Goal: Task Accomplishment & Management: Complete application form

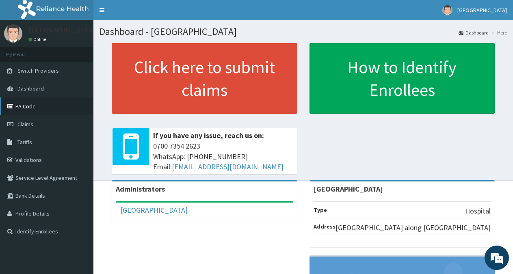
click at [33, 110] on link "PA Code" at bounding box center [46, 106] width 93 height 18
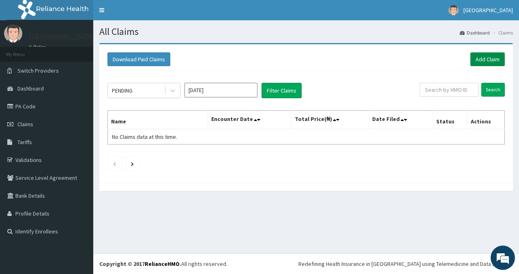
click at [479, 61] on link "Add Claim" at bounding box center [488, 59] width 34 height 14
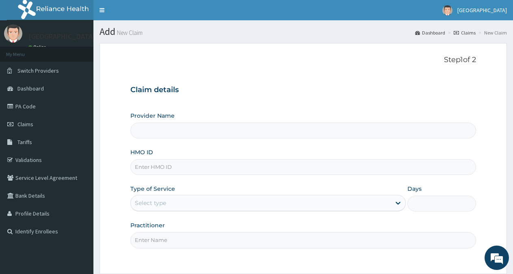
type input "[GEOGRAPHIC_DATA]"
click at [181, 168] on input "HMO ID" at bounding box center [302, 167] width 345 height 16
type input "SQZ/10357/A"
click at [199, 203] on div "Select type" at bounding box center [260, 202] width 259 height 13
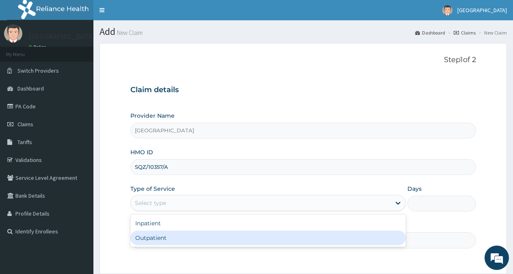
click at [171, 237] on div "Outpatient" at bounding box center [267, 238] width 275 height 15
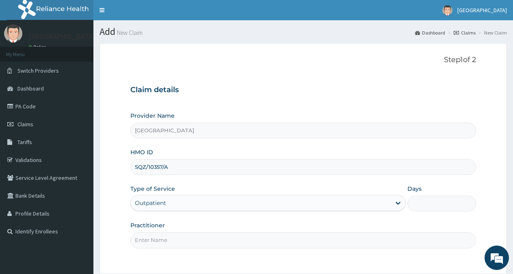
type input "1"
click at [196, 241] on input "Practitioner" at bounding box center [302, 240] width 345 height 16
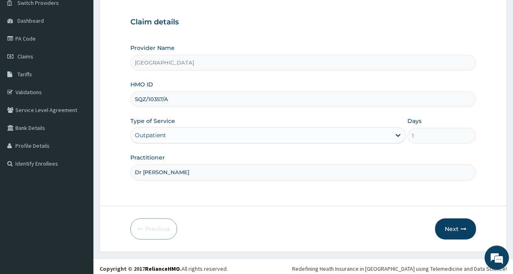
scroll to position [73, 0]
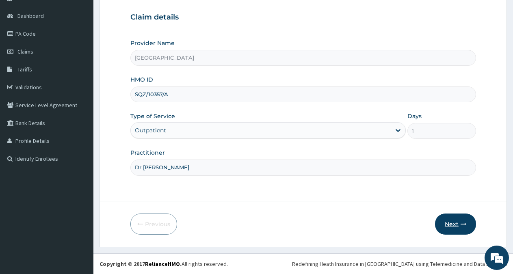
type input "Dr [PERSON_NAME]"
click at [455, 223] on button "Next" at bounding box center [455, 223] width 41 height 21
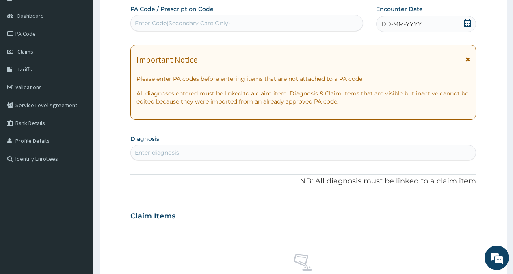
click at [466, 22] on icon at bounding box center [466, 23] width 7 height 8
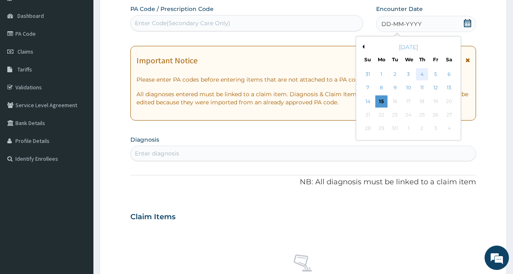
click at [422, 75] on div "4" at bounding box center [422, 74] width 12 height 12
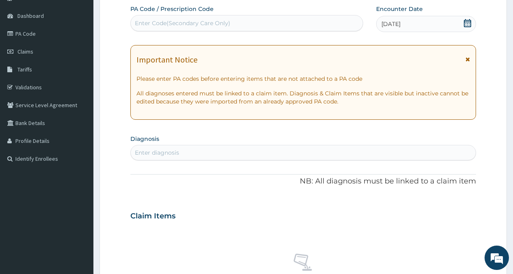
click at [200, 149] on div "Enter diagnosis" at bounding box center [303, 152] width 345 height 13
click at [177, 23] on div "Enter Code(Secondary Care Only)" at bounding box center [182, 23] width 95 height 8
type input "PA/04B4EB"
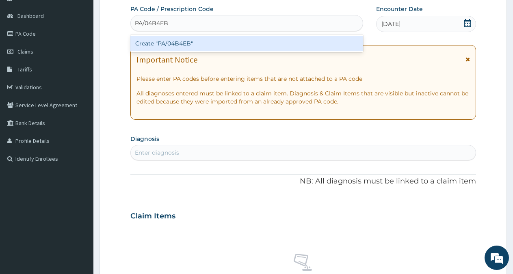
click at [188, 45] on div "Create "PA/04B4EB"" at bounding box center [246, 43] width 233 height 15
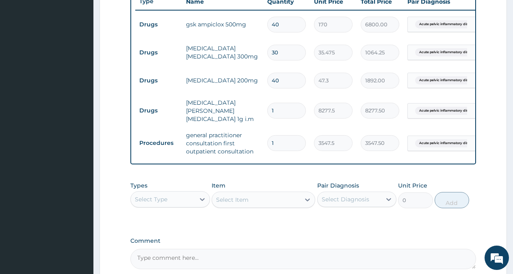
scroll to position [396, 0]
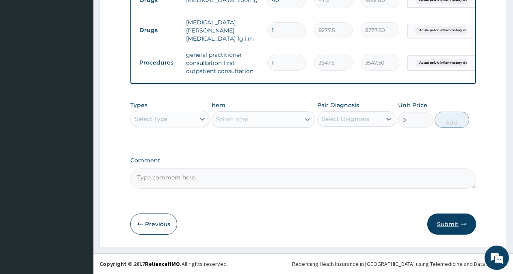
click at [446, 224] on button "Submit" at bounding box center [451, 223] width 49 height 21
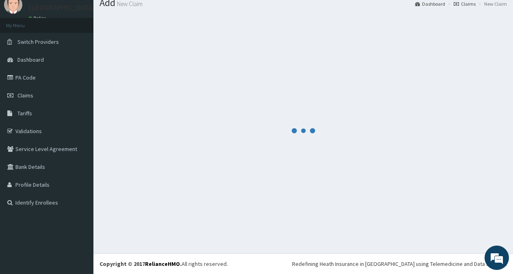
click at [447, 224] on div at bounding box center [302, 130] width 407 height 233
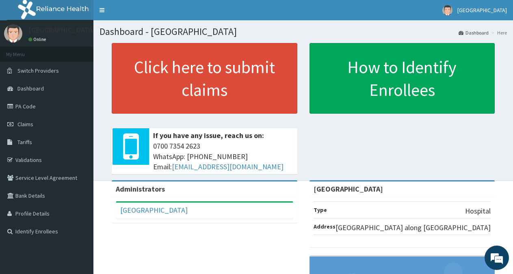
click at [31, 122] on span "Claims" at bounding box center [25, 124] width 16 height 7
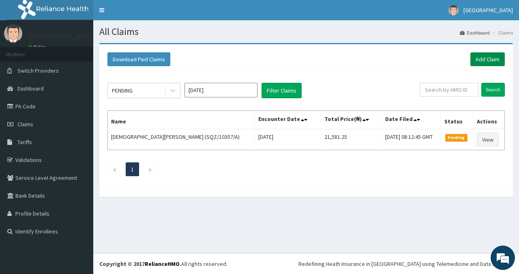
click at [489, 59] on link "Add Claim" at bounding box center [488, 59] width 34 height 14
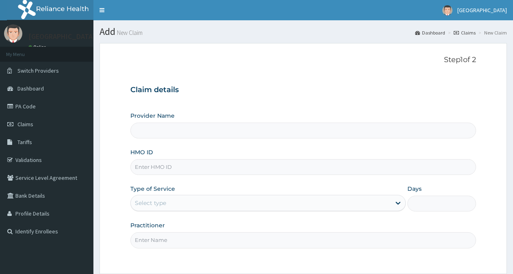
type input "[GEOGRAPHIC_DATA]"
click at [194, 167] on input "HMO ID" at bounding box center [302, 167] width 345 height 16
type input "B"
type input "NBC/11317/B"
click at [172, 207] on div "Select type" at bounding box center [260, 202] width 259 height 13
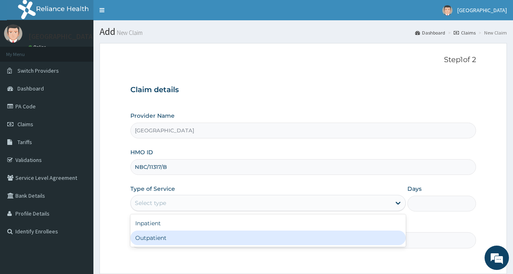
click at [166, 234] on div "Outpatient" at bounding box center [267, 238] width 275 height 15
type input "1"
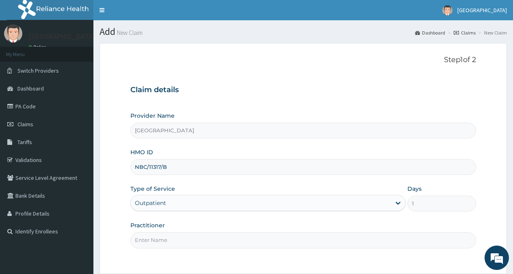
click at [165, 239] on input "Practitioner" at bounding box center [302, 240] width 345 height 16
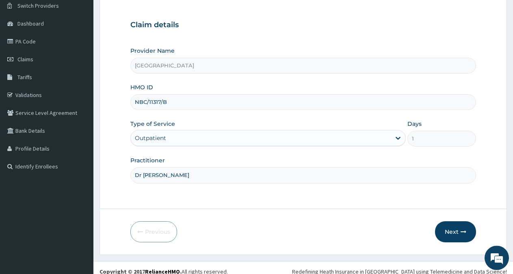
scroll to position [73, 0]
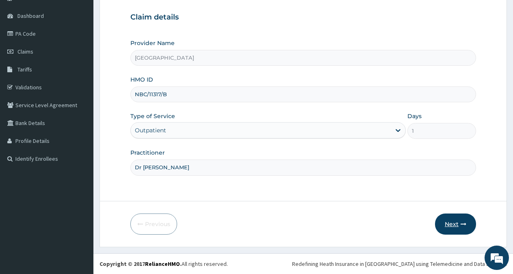
type input "Dr Emeasoba"
click at [461, 223] on icon "button" at bounding box center [463, 224] width 6 height 6
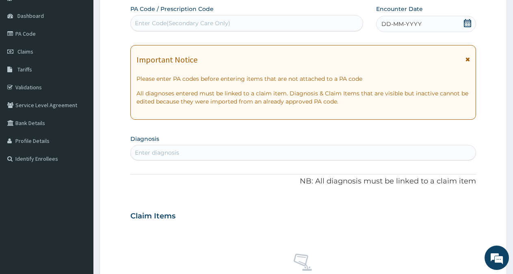
click at [467, 23] on icon at bounding box center [466, 23] width 7 height 8
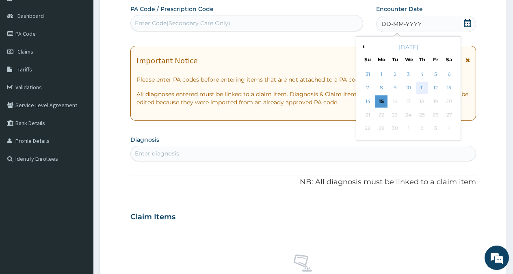
click at [421, 89] on div "11" at bounding box center [422, 88] width 12 height 12
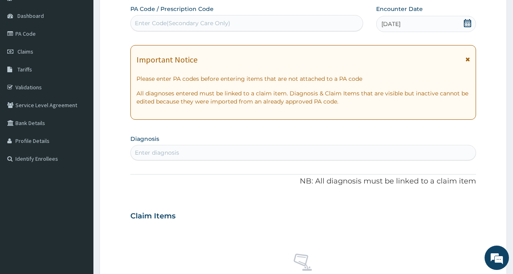
click at [166, 153] on div "Enter diagnosis" at bounding box center [157, 153] width 44 height 8
type input "malaria"
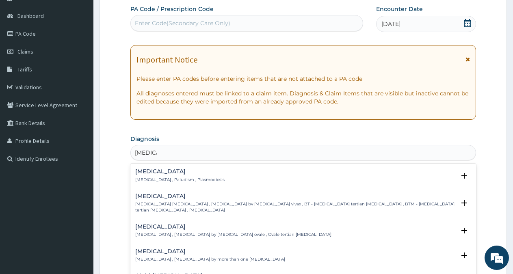
click at [159, 171] on h4 "Malaria" at bounding box center [179, 171] width 89 height 6
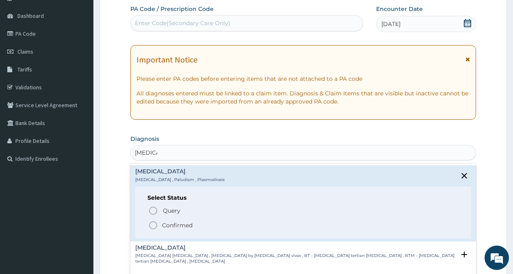
click at [177, 224] on p "Confirmed" at bounding box center [177, 225] width 30 height 8
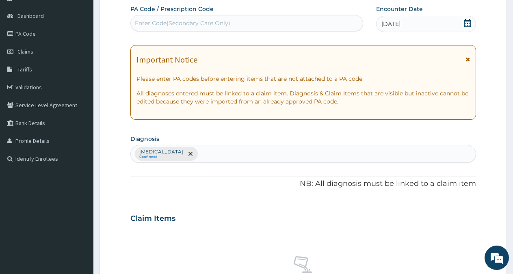
scroll to position [311, 0]
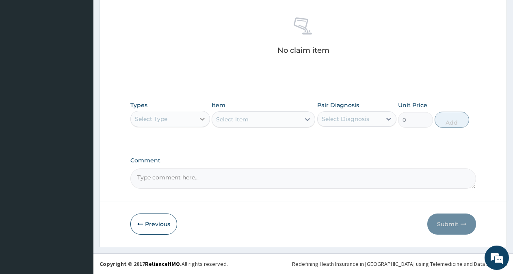
click at [201, 117] on icon at bounding box center [202, 119] width 8 height 8
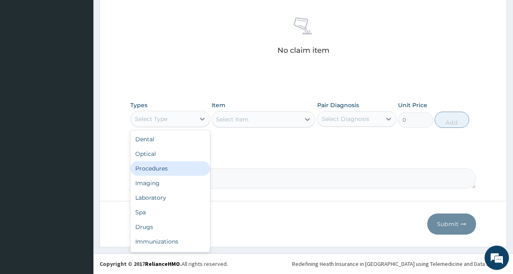
click at [169, 166] on div "Procedures" at bounding box center [170, 168] width 80 height 15
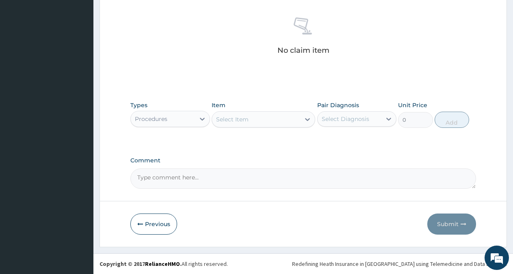
click at [306, 120] on icon at bounding box center [307, 119] width 5 height 3
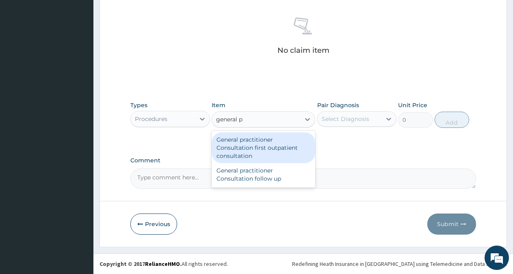
type input "general pr"
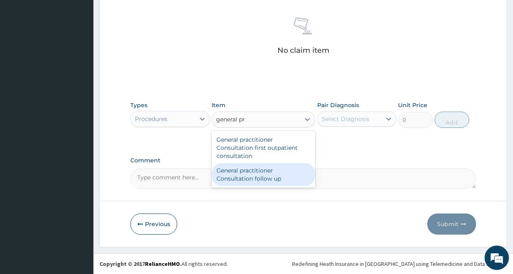
click at [269, 176] on div "General practitioner Consultation follow up" at bounding box center [262, 174] width 103 height 23
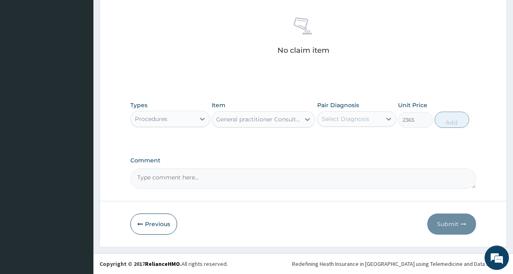
type input "2365"
click at [366, 118] on div "Select Diagnosis" at bounding box center [344, 119] width 47 height 8
click at [341, 143] on div "Malaria" at bounding box center [357, 139] width 80 height 17
click at [358, 140] on div "Malaria" at bounding box center [357, 139] width 80 height 17
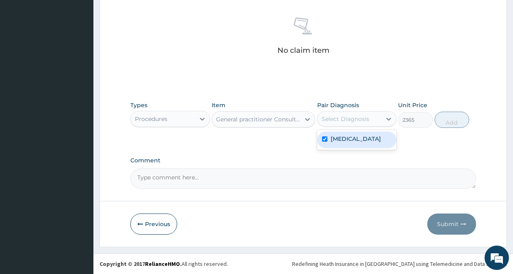
checkbox input "true"
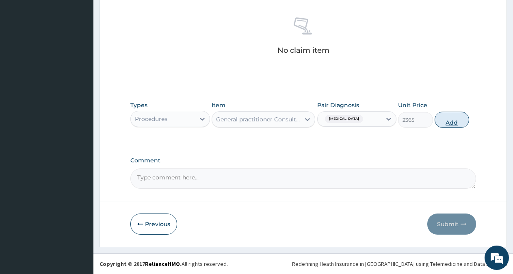
click at [448, 121] on button "Add" at bounding box center [451, 120] width 34 height 16
type input "0"
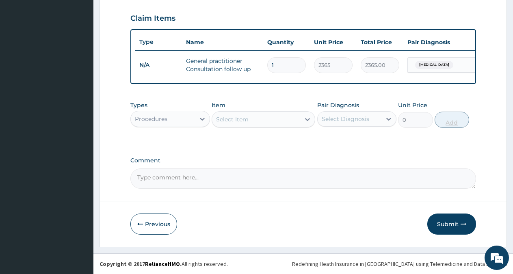
scroll to position [280, 0]
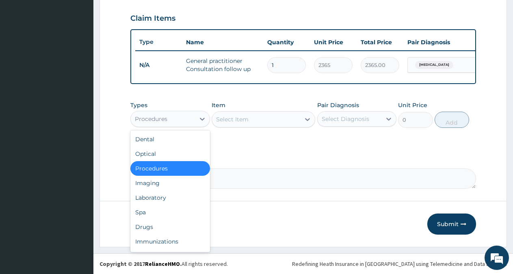
click at [178, 121] on div "Procedures" at bounding box center [163, 118] width 64 height 13
click at [154, 225] on div "Drugs" at bounding box center [170, 227] width 80 height 15
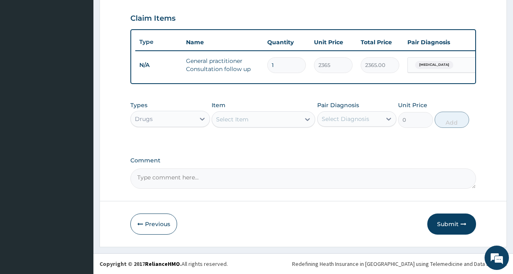
click at [276, 125] on div "Select Item" at bounding box center [256, 119] width 88 height 13
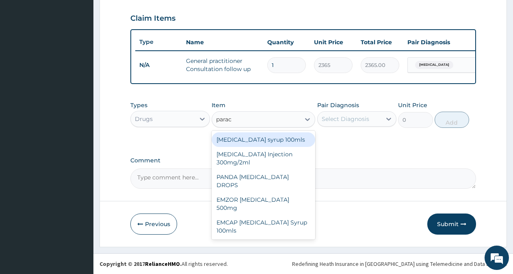
type input "parace"
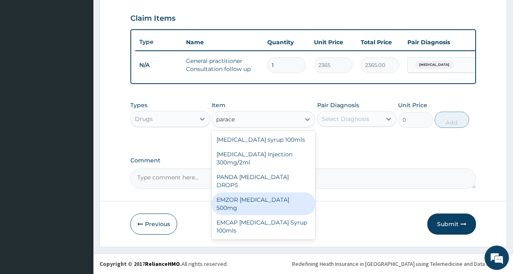
click at [274, 192] on div "EMZOR PARACETAMOL 500mg" at bounding box center [262, 203] width 103 height 23
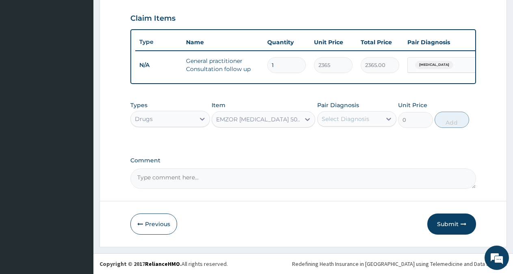
type input "30"
click at [364, 119] on div "Select Diagnosis" at bounding box center [344, 119] width 47 height 8
click at [354, 134] on div "Malaria" at bounding box center [357, 139] width 80 height 17
checkbox input "true"
click at [444, 117] on button "Add" at bounding box center [451, 120] width 34 height 16
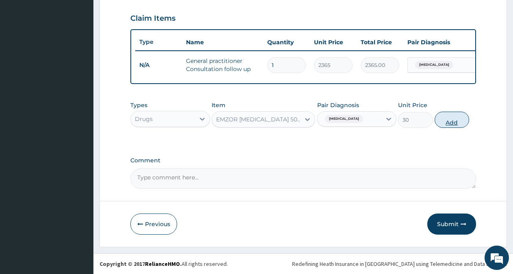
type input "0"
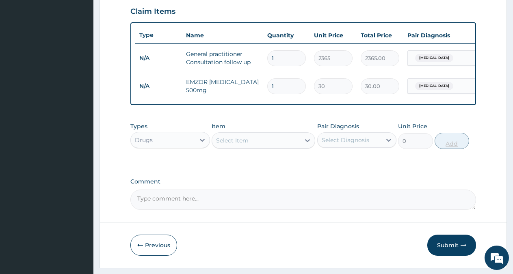
type input "0.00"
type input "3"
type input "90.00"
type input "30"
type input "900.00"
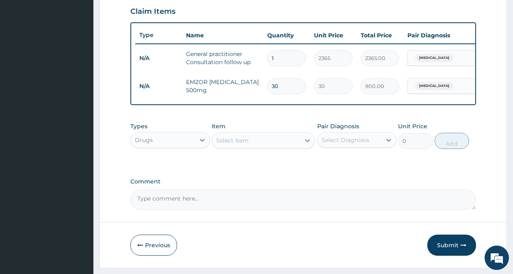
type input "30"
click at [267, 149] on div "Item Select Item" at bounding box center [262, 135] width 103 height 27
click at [278, 141] on div "Select Item" at bounding box center [256, 140] width 88 height 13
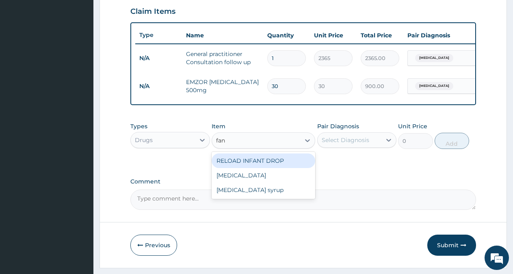
type input "fans"
click at [255, 166] on div "Fansidar" at bounding box center [262, 160] width 103 height 15
type input "212.85"
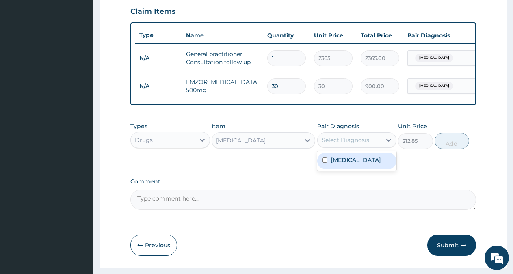
click at [349, 144] on div "Select Diagnosis" at bounding box center [344, 140] width 47 height 8
click at [345, 164] on label "Malaria" at bounding box center [355, 160] width 50 height 8
checkbox input "true"
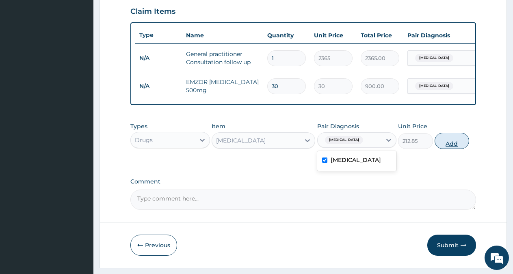
click at [443, 149] on button "Add" at bounding box center [451, 141] width 34 height 16
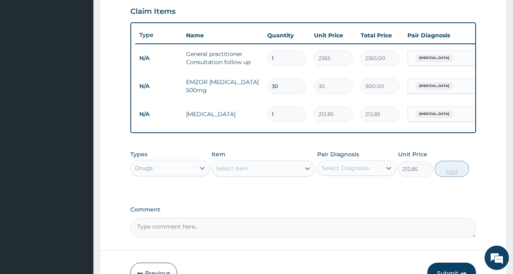
type input "0"
type input "0.00"
type input "3"
type input "638.55"
type input "3"
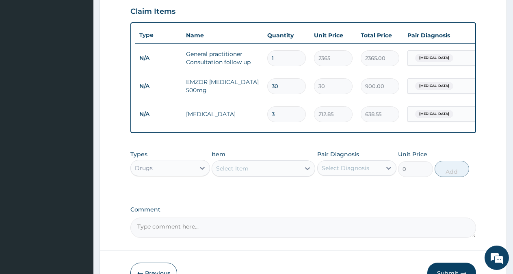
click at [299, 175] on div "Select Item" at bounding box center [256, 168] width 88 height 13
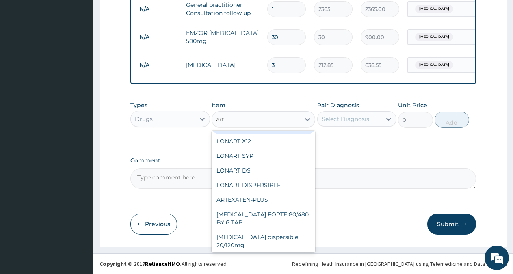
scroll to position [110, 0]
type input "arte"
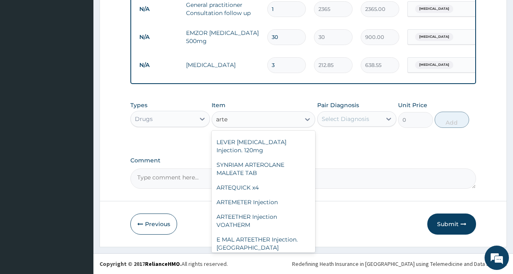
scroll to position [0, 0]
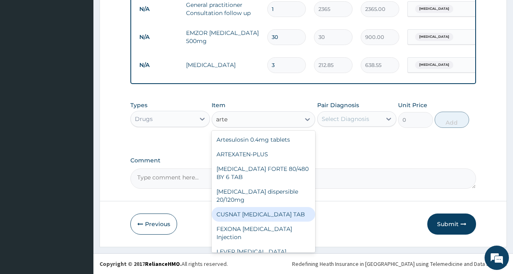
click at [260, 208] on div "CUSNAT ARTESUNATE TAB" at bounding box center [262, 214] width 103 height 15
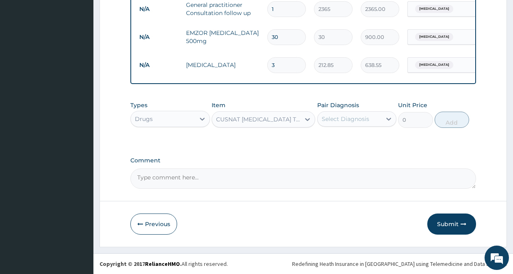
type input "177.375"
click at [364, 116] on div "Select Diagnosis" at bounding box center [344, 119] width 47 height 8
click at [343, 141] on label "Malaria" at bounding box center [355, 139] width 50 height 8
checkbox input "true"
click at [453, 119] on button "Add" at bounding box center [451, 120] width 34 height 16
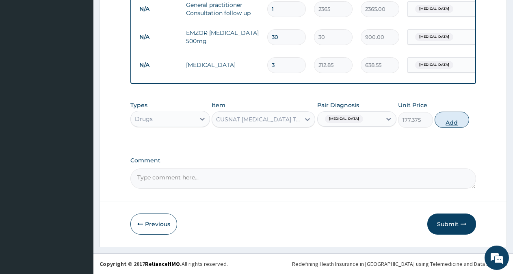
type input "0"
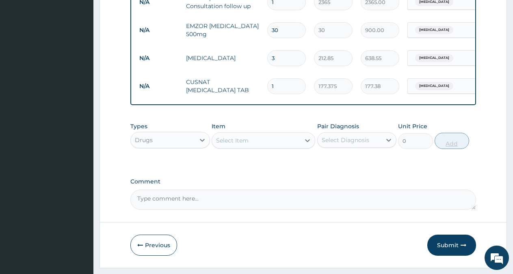
type input "12"
type input "2128.50"
type input "12"
click at [455, 253] on button "Submit" at bounding box center [451, 245] width 49 height 21
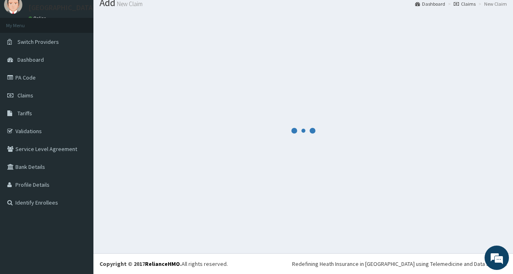
scroll to position [29, 0]
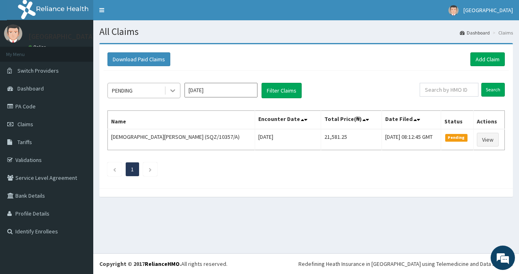
click at [172, 88] on icon at bounding box center [173, 90] width 8 height 8
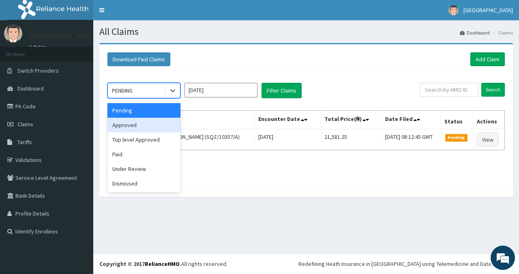
click at [142, 122] on div "Approved" at bounding box center [144, 125] width 73 height 15
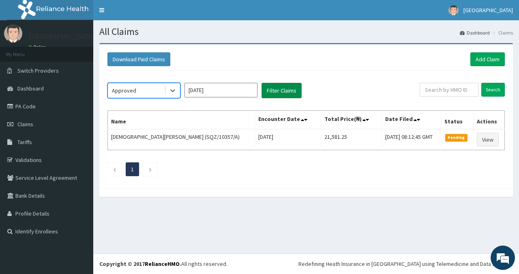
click at [277, 91] on button "Filter Claims" at bounding box center [282, 90] width 40 height 15
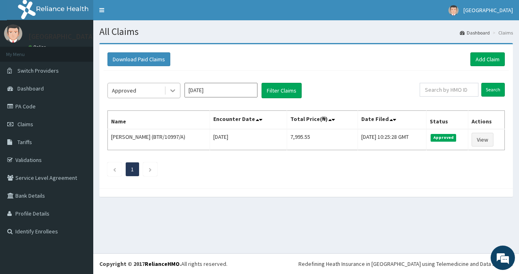
click at [170, 92] on icon at bounding box center [173, 90] width 8 height 8
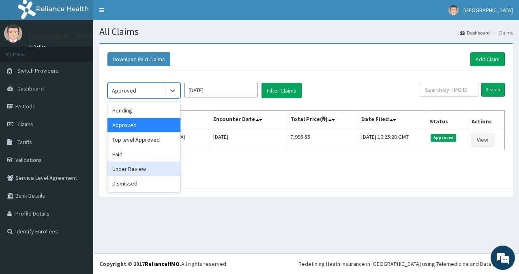
click at [134, 171] on div "Under Review" at bounding box center [144, 169] width 73 height 15
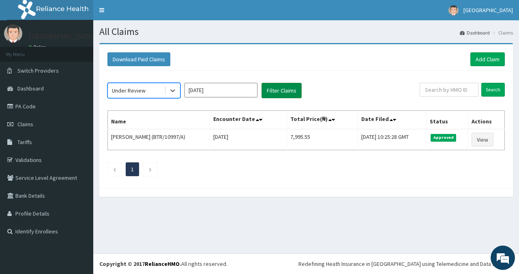
click at [286, 88] on button "Filter Claims" at bounding box center [282, 90] width 40 height 15
